Goal: Browse casually: Explore the website without a specific task or goal

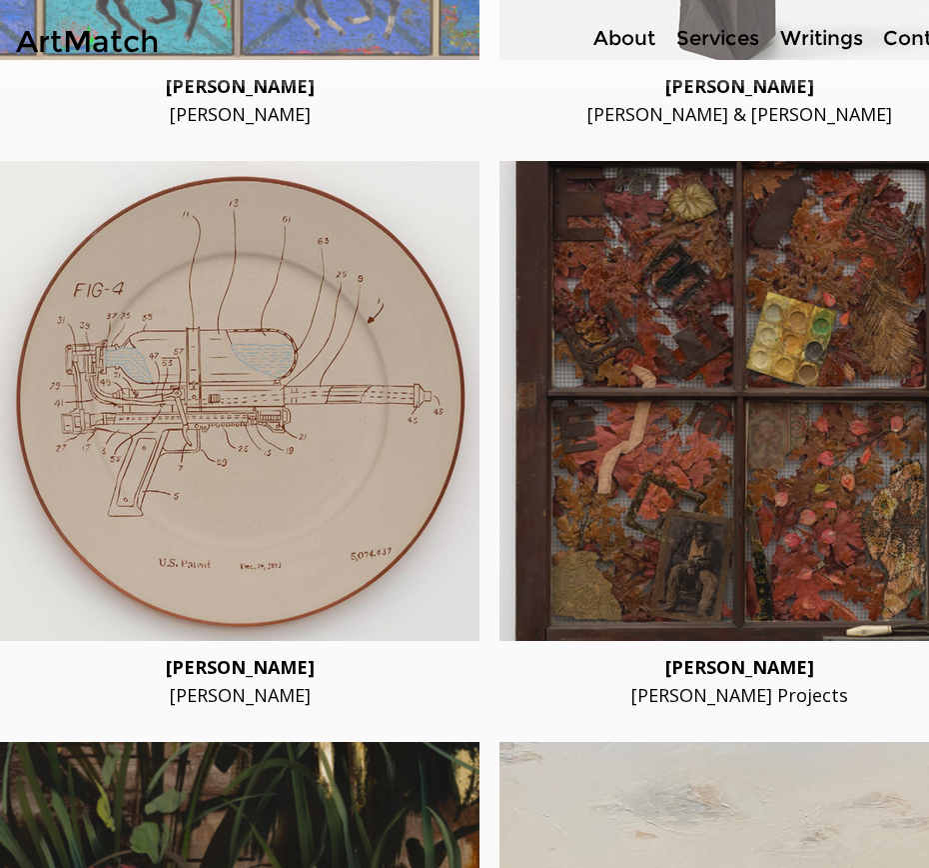
scroll to position [4700, 0]
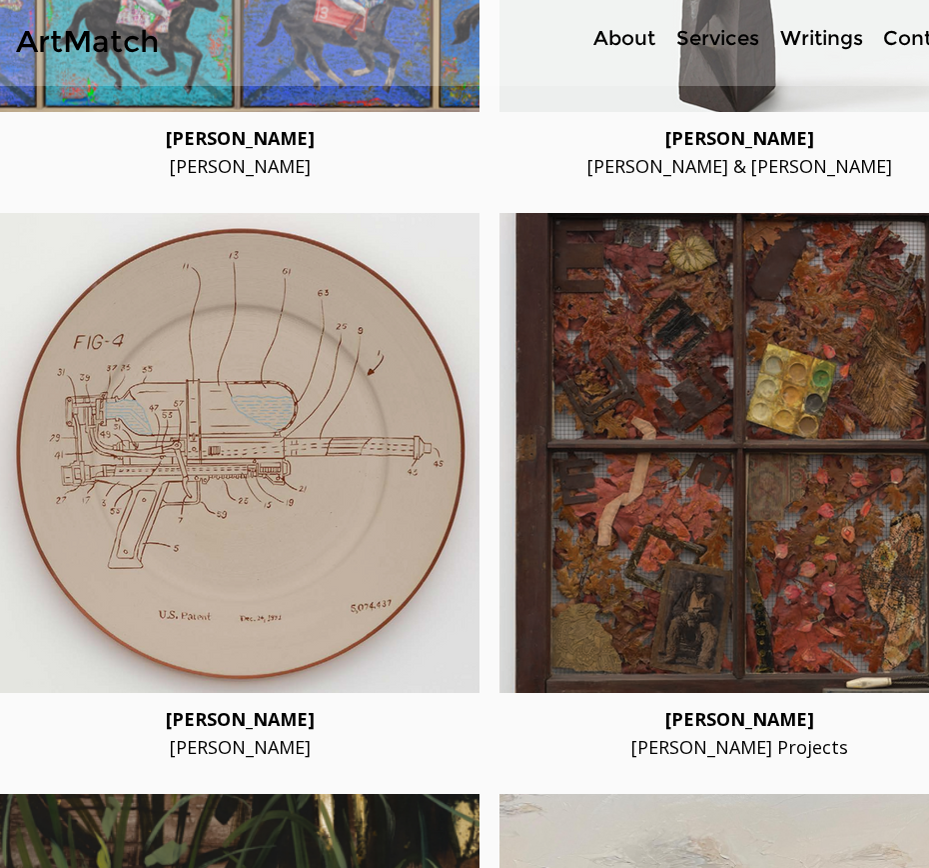
click at [354, 597] on div at bounding box center [240, 453] width 480 height 480
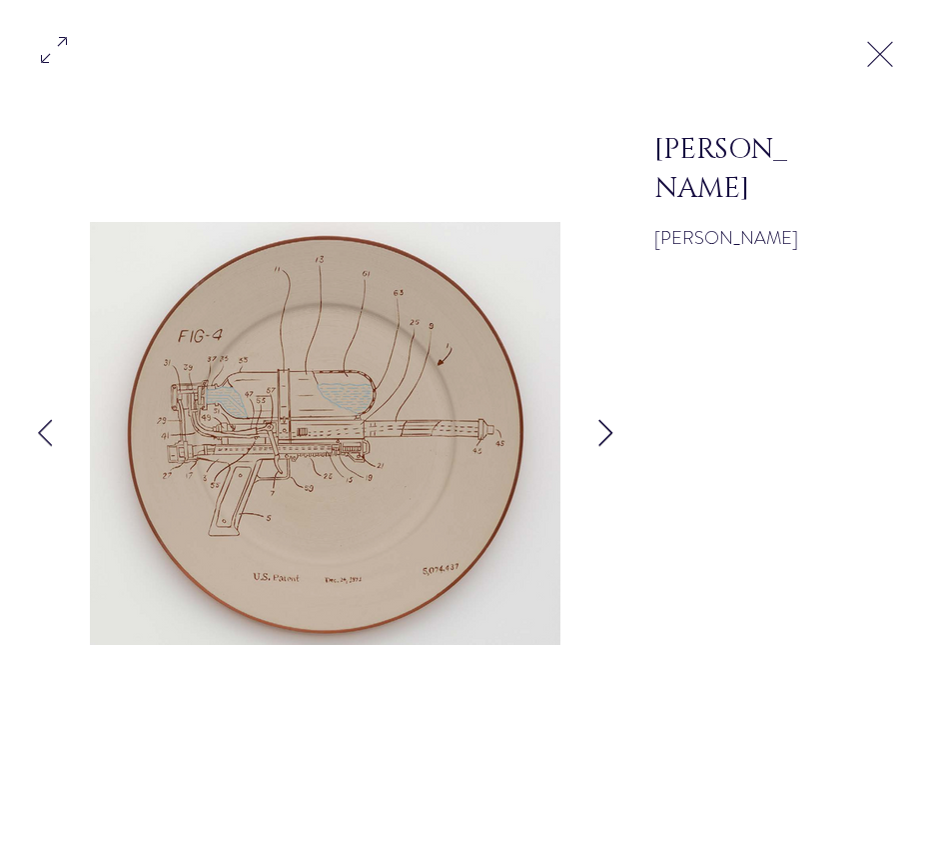
click at [617, 431] on button "Next Item" at bounding box center [606, 434] width 50 height 50
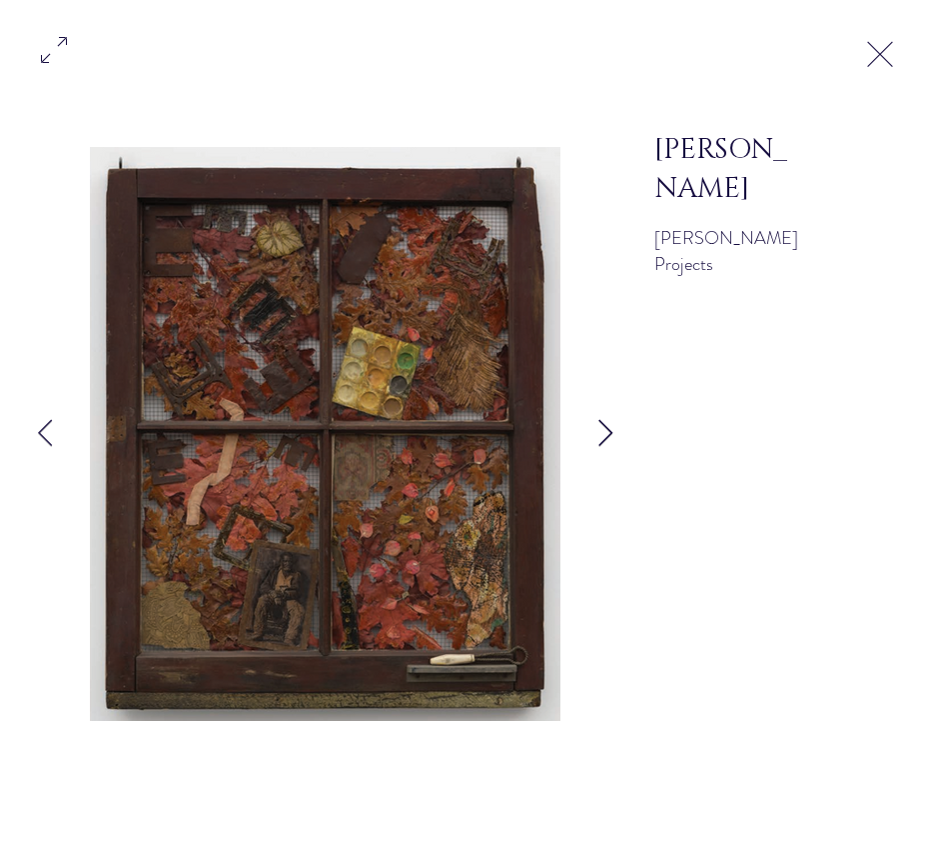
click at [616, 431] on button "Next Item" at bounding box center [606, 434] width 50 height 50
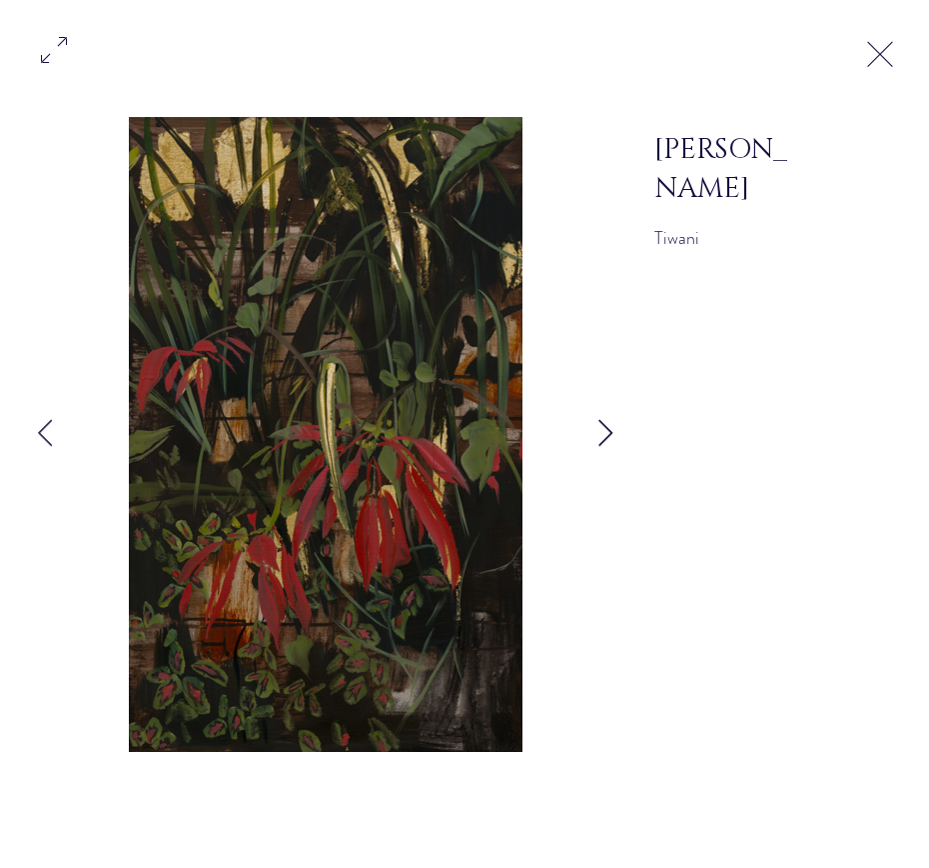
click at [616, 431] on button "Next Item" at bounding box center [606, 434] width 50 height 50
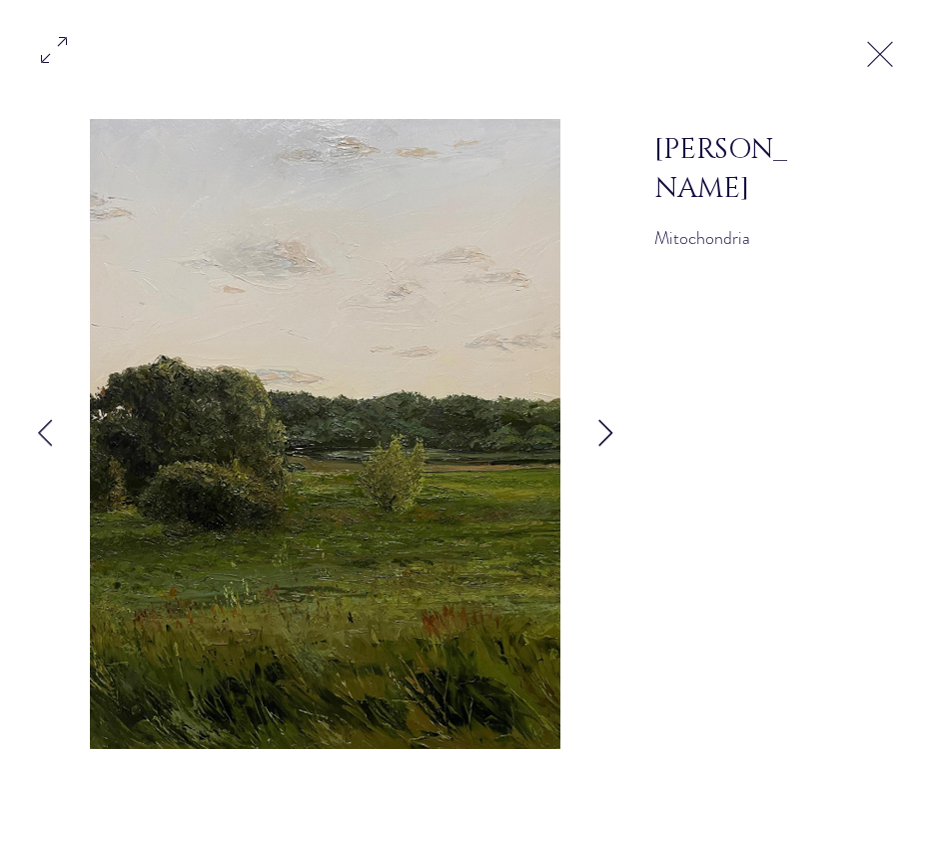
click at [616, 431] on button "Next Item" at bounding box center [606, 434] width 50 height 50
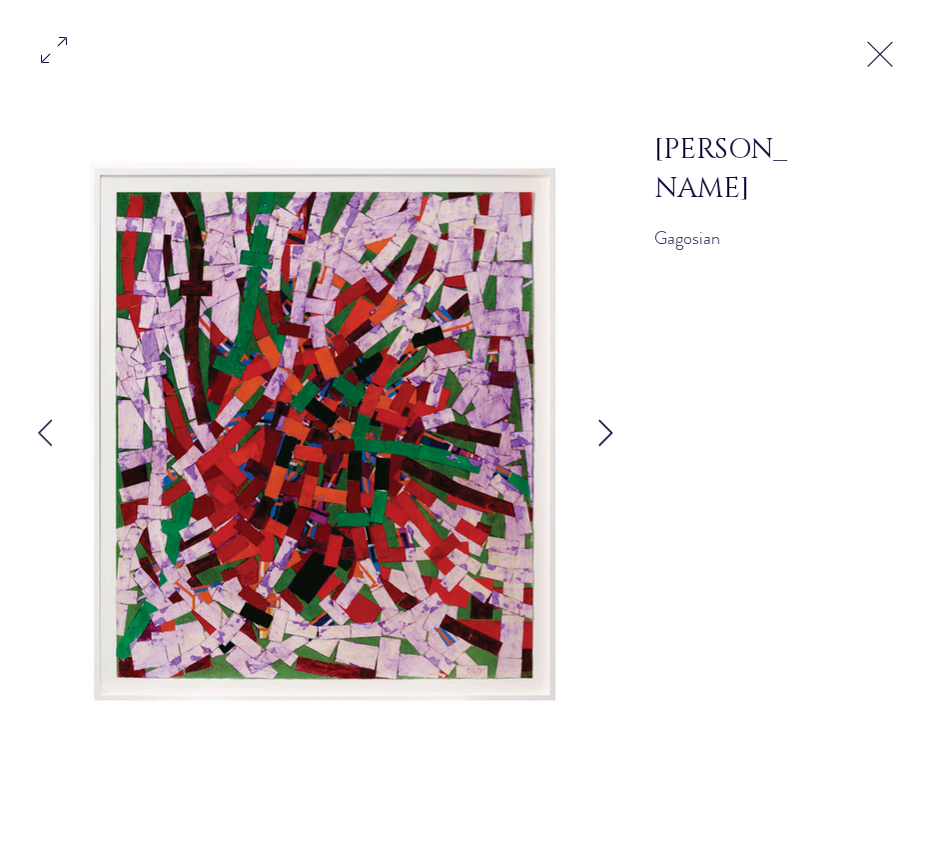
click at [617, 431] on button "Next Item" at bounding box center [606, 434] width 50 height 50
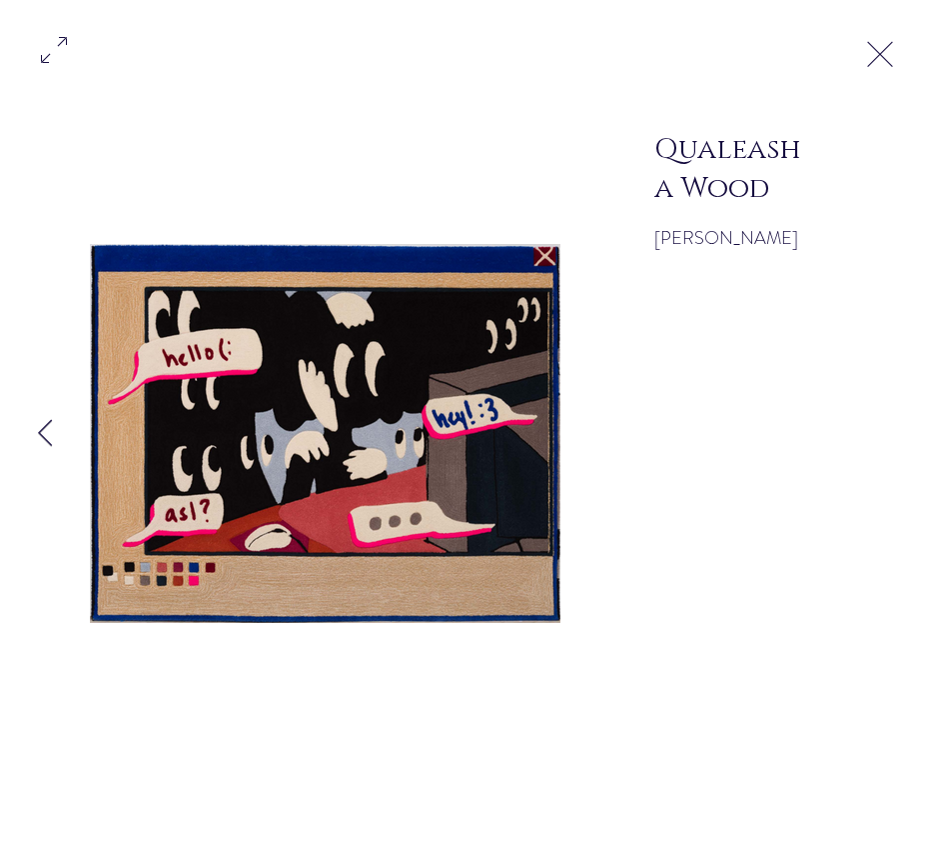
click at [616, 432] on div "Gallery item, detailed view" at bounding box center [325, 434] width 651 height 720
click at [885, 53] on button "Exit expand mode" at bounding box center [881, 52] width 38 height 44
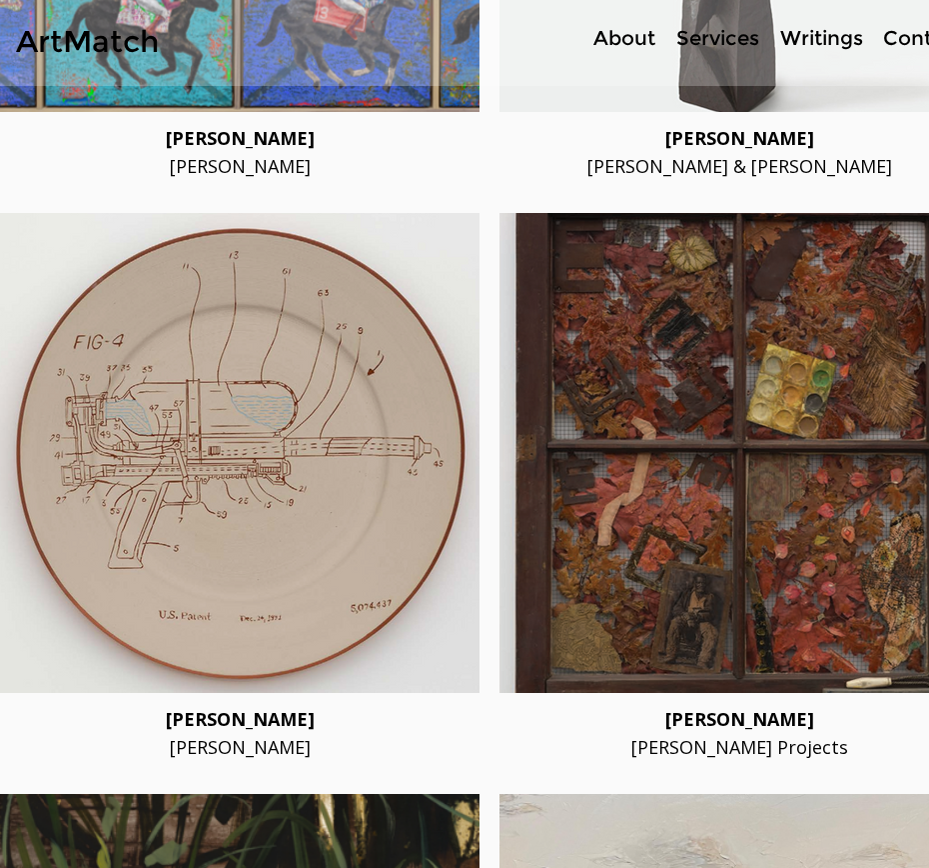
scroll to position [4700, 50]
